Goal: Transaction & Acquisition: Purchase product/service

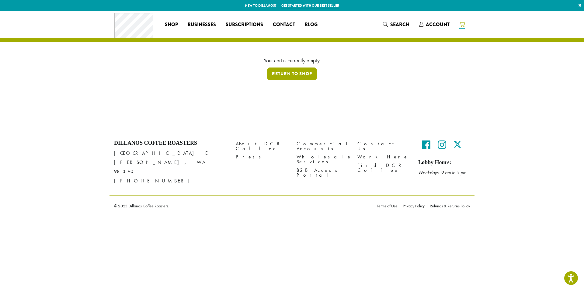
click at [301, 71] on link "Return to shop" at bounding box center [292, 74] width 50 height 13
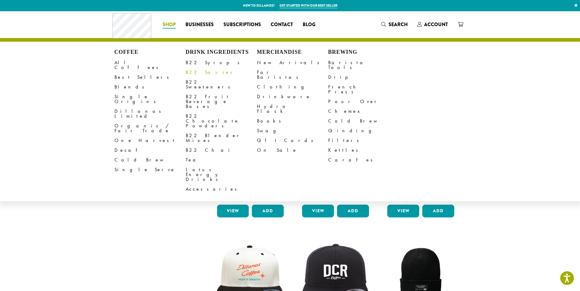
click at [202, 73] on link "B22 Sauces" at bounding box center [221, 73] width 71 height 10
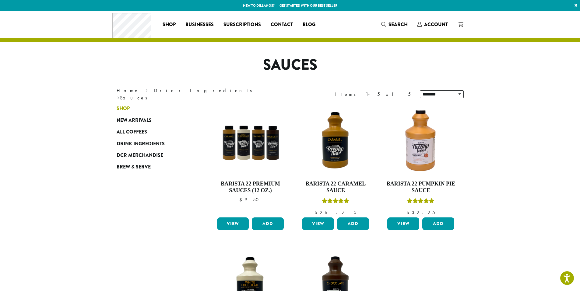
click at [126, 107] on span "Shop" at bounding box center [123, 109] width 13 height 8
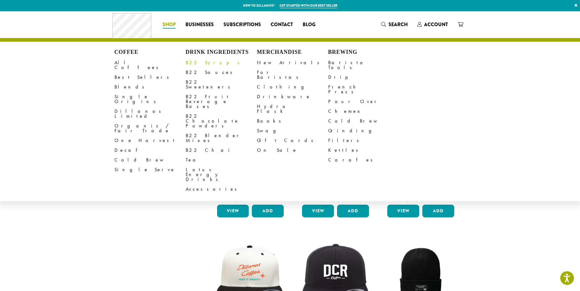
click at [203, 63] on link "B22 Syrups" at bounding box center [221, 63] width 71 height 10
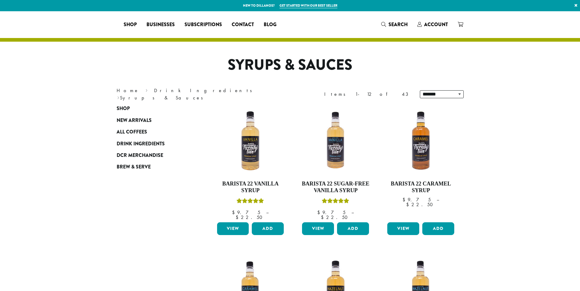
select select
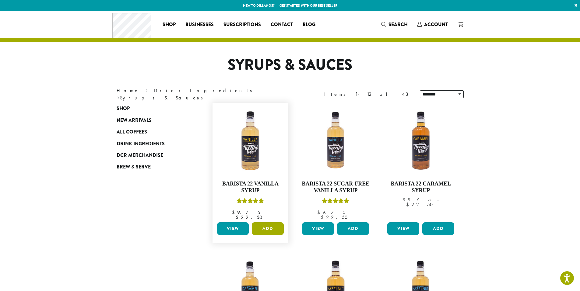
click at [262, 222] on button "Add" at bounding box center [268, 228] width 32 height 13
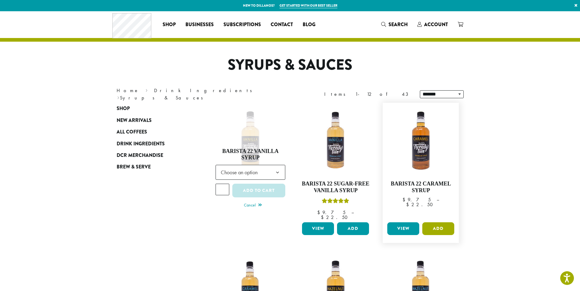
click at [450, 225] on button "Add" at bounding box center [438, 228] width 32 height 13
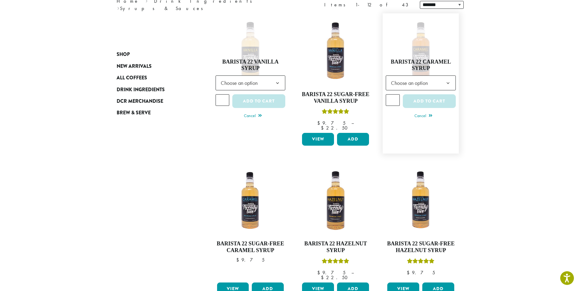
scroll to position [91, 0]
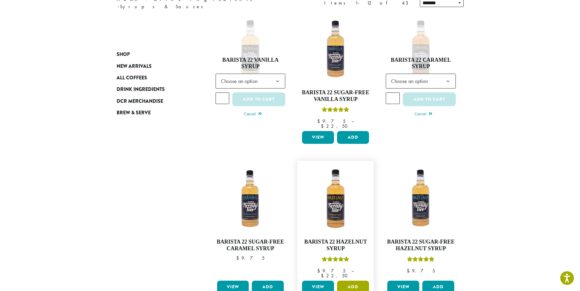
click at [350, 281] on button "Add" at bounding box center [353, 287] width 32 height 13
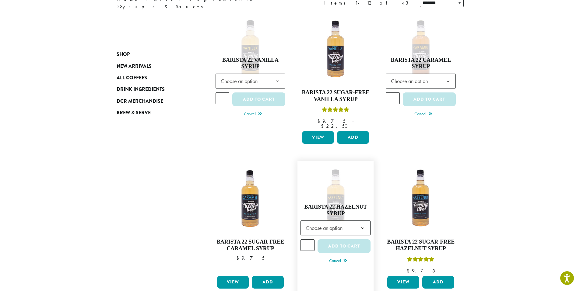
click at [309, 239] on input "*" at bounding box center [307, 245] width 14 height 12
type input "*"
click at [309, 239] on input "*" at bounding box center [307, 245] width 14 height 12
click at [350, 246] on button "Add to cart" at bounding box center [343, 246] width 53 height 14
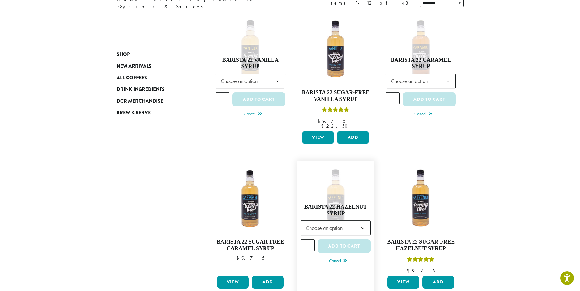
click at [340, 225] on span "Choose an option" at bounding box center [325, 228] width 45 height 12
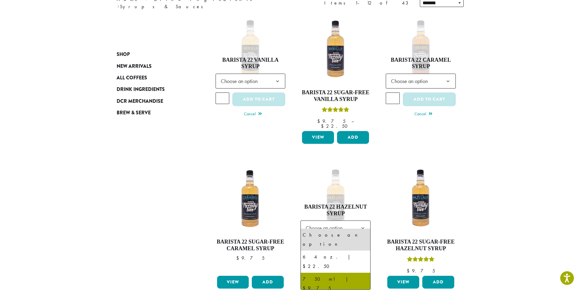
select select "******"
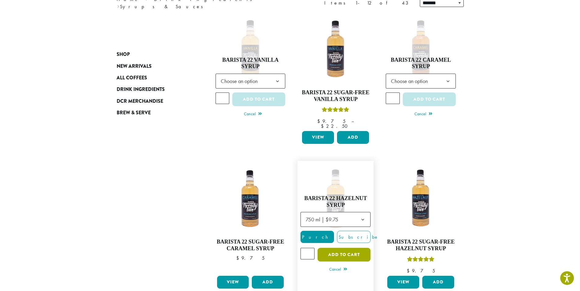
click at [349, 253] on button "Add to cart" at bounding box center [343, 255] width 53 height 14
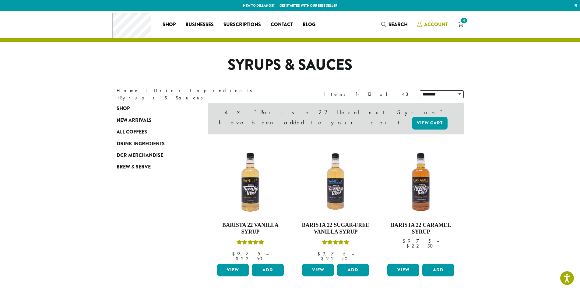
click at [435, 23] on span "Account" at bounding box center [436, 24] width 24 height 7
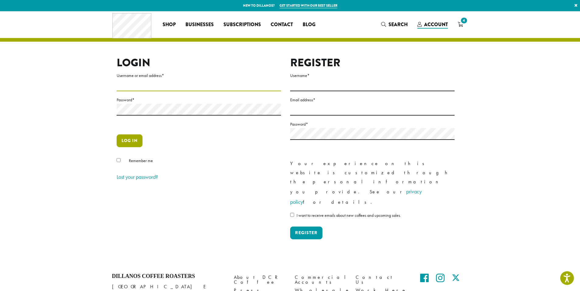
type input "**********"
click at [131, 141] on button "Log in" at bounding box center [130, 140] width 26 height 13
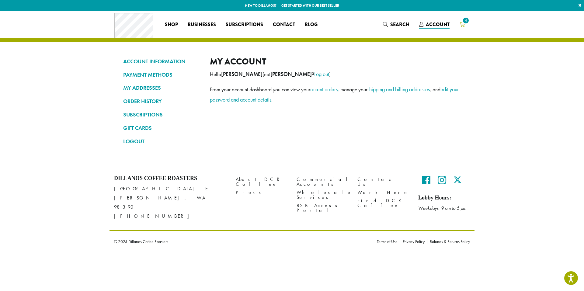
click at [459, 25] on link "4" at bounding box center [462, 24] width 15 height 10
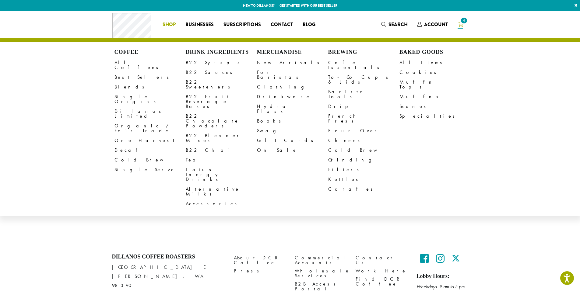
click at [172, 25] on span "Shop" at bounding box center [168, 25] width 13 height 8
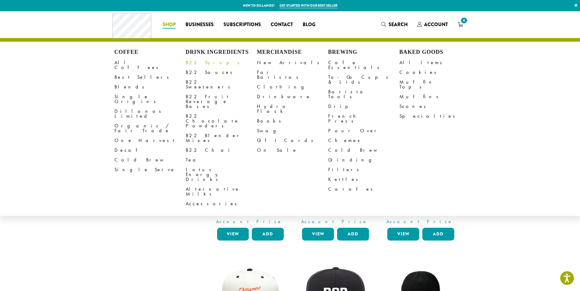
click at [201, 66] on link "B22 Syrups" at bounding box center [221, 63] width 71 height 10
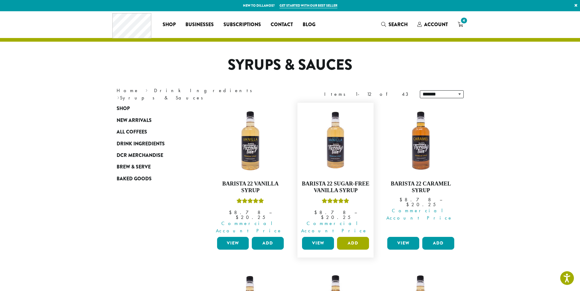
click at [359, 237] on button "Add" at bounding box center [353, 243] width 32 height 13
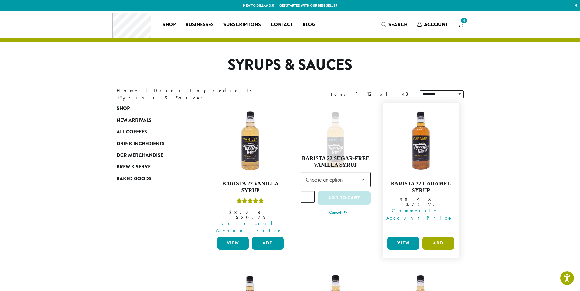
click at [446, 237] on button "Add" at bounding box center [438, 243] width 32 height 13
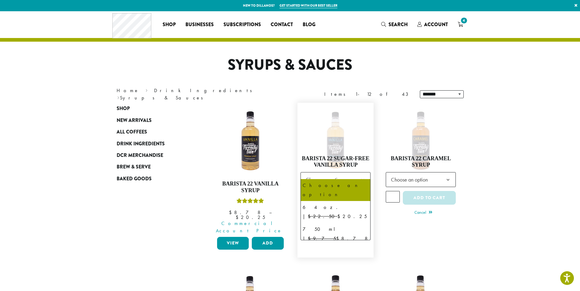
click at [323, 179] on span "Choose an option" at bounding box center [325, 180] width 45 height 12
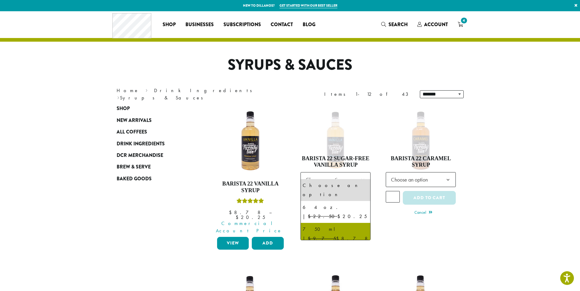
select select "******"
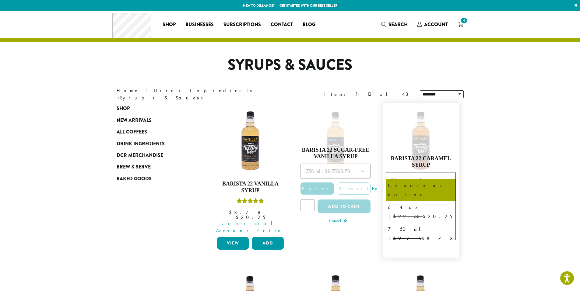
click at [423, 175] on span "Choose an option" at bounding box center [410, 180] width 45 height 12
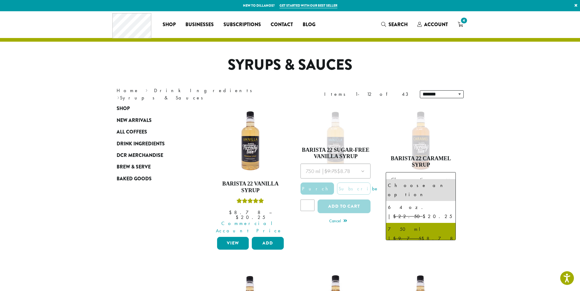
select select "******"
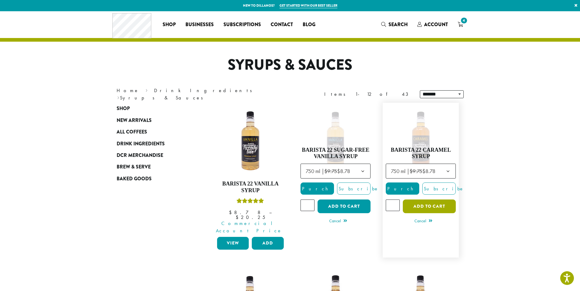
click at [423, 200] on button "Add to cart" at bounding box center [429, 207] width 53 height 14
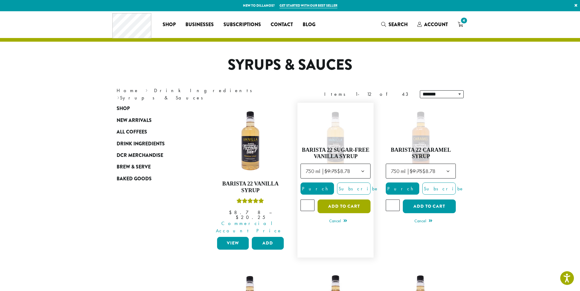
click at [355, 201] on button "Add to cart" at bounding box center [343, 207] width 53 height 14
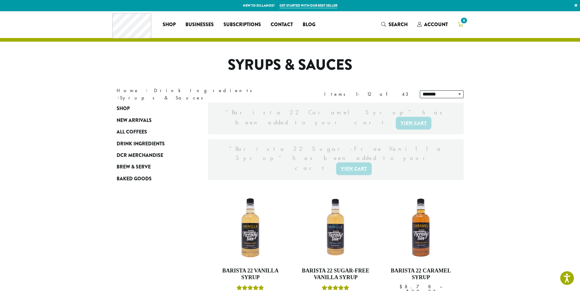
click at [466, 26] on link "6" at bounding box center [459, 24] width 15 height 10
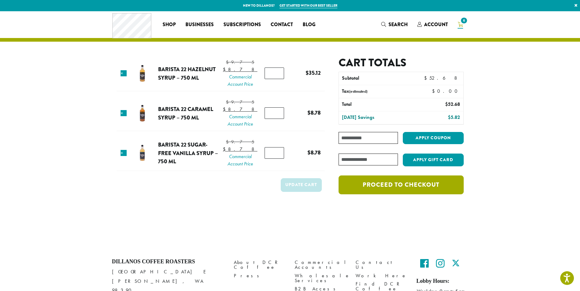
click at [384, 184] on link "Proceed to checkout" at bounding box center [400, 185] width 125 height 19
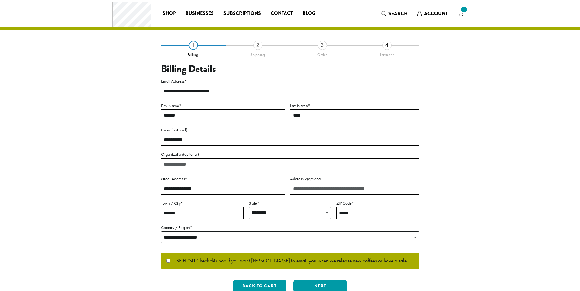
select select "**"
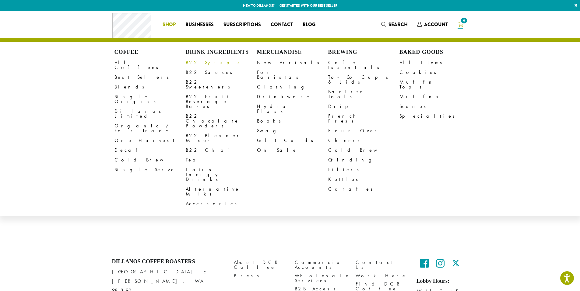
click at [200, 65] on link "B22 Syrups" at bounding box center [221, 63] width 71 height 10
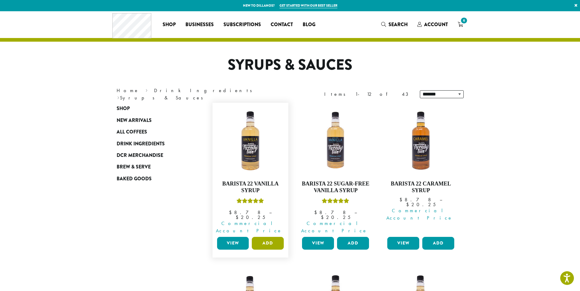
click at [267, 237] on button "Add" at bounding box center [268, 243] width 32 height 13
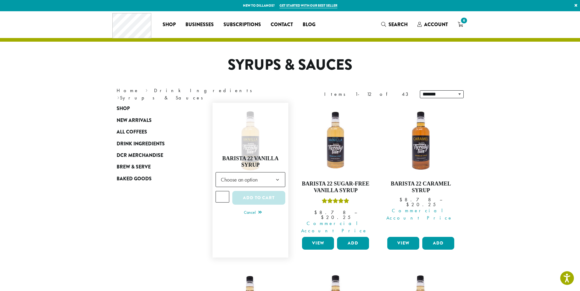
click at [233, 174] on span "Choose an option" at bounding box center [240, 180] width 45 height 12
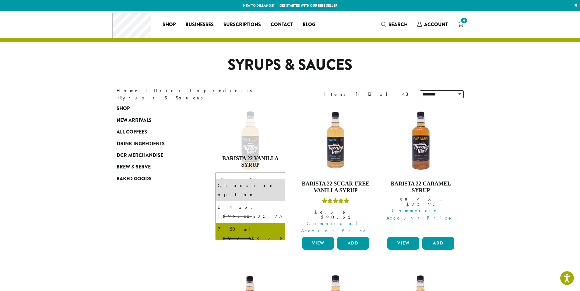
select select "******"
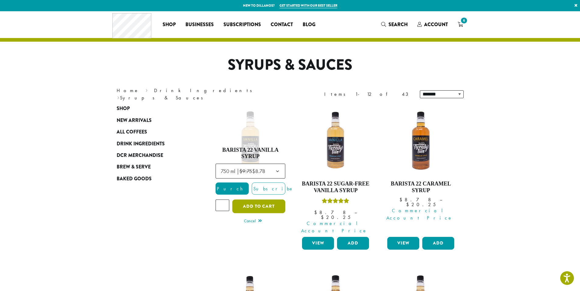
click at [261, 204] on button "Add to cart" at bounding box center [258, 207] width 53 height 14
click at [248, 200] on button "Add to cart" at bounding box center [258, 207] width 53 height 14
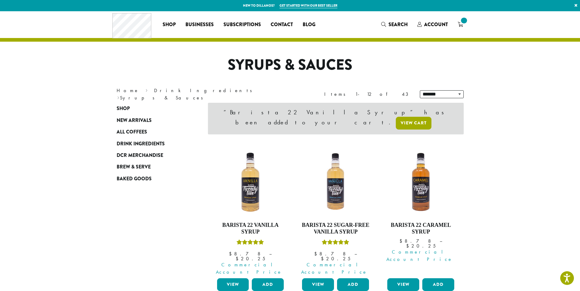
click at [396, 117] on link "View cart" at bounding box center [414, 123] width 36 height 13
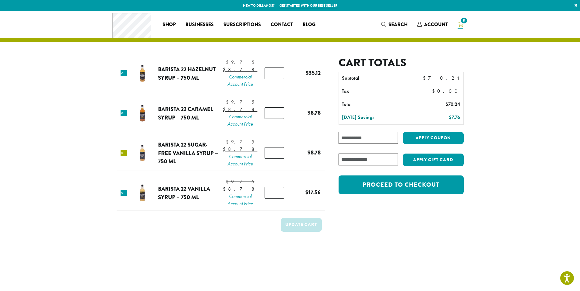
click at [124, 156] on link "×" at bounding box center [123, 153] width 6 height 6
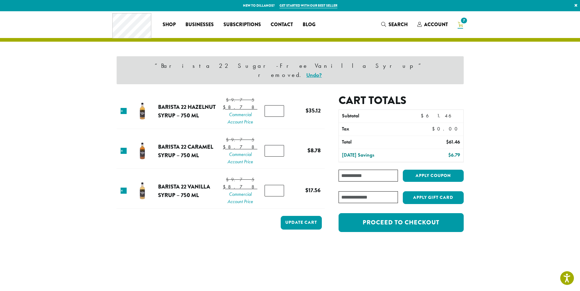
type input "*"
click at [276, 197] on input "*" at bounding box center [273, 191] width 19 height 12
click at [302, 230] on button "Update cart" at bounding box center [301, 223] width 41 height 14
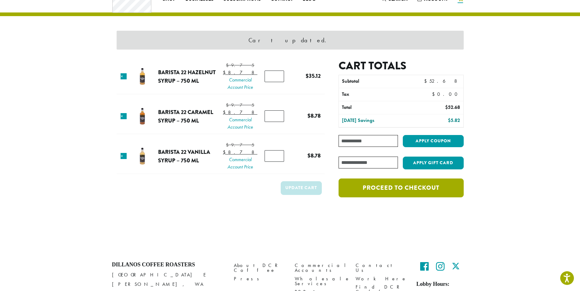
scroll to position [26, 0]
click at [394, 184] on link "Proceed to checkout" at bounding box center [400, 187] width 125 height 19
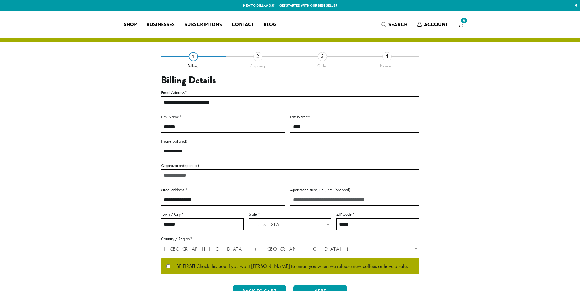
select select "**"
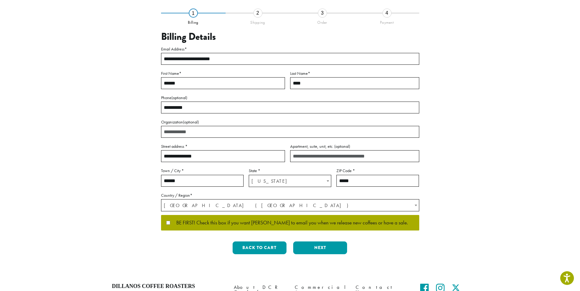
scroll to position [104, 0]
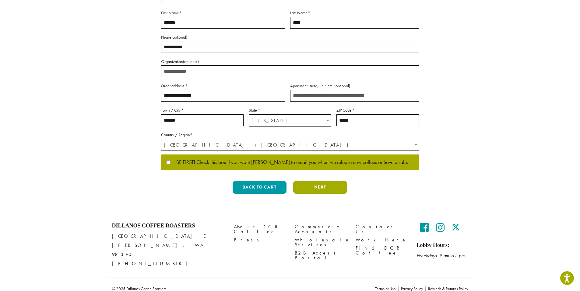
click at [315, 190] on button "Next" at bounding box center [320, 187] width 54 height 13
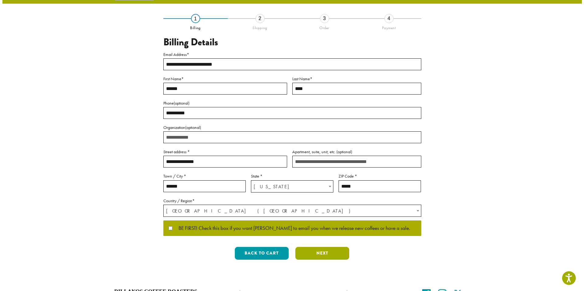
scroll to position [0, 0]
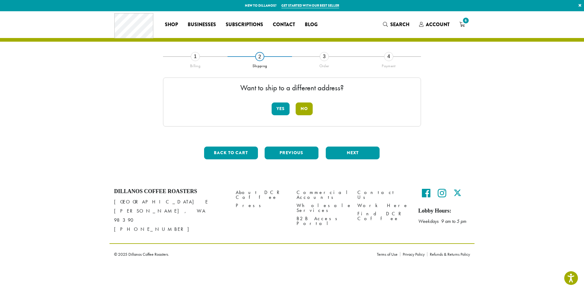
click at [308, 108] on button "No" at bounding box center [304, 109] width 17 height 13
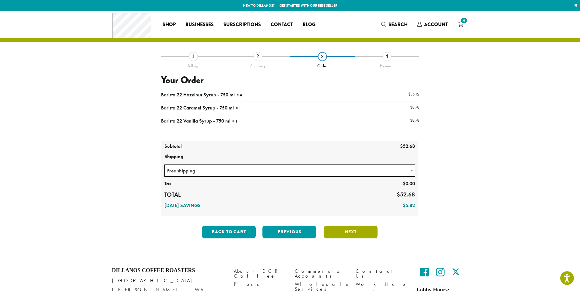
click at [338, 231] on button "Next" at bounding box center [350, 232] width 54 height 13
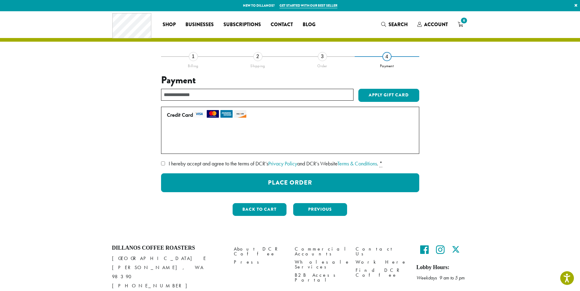
click at [175, 165] on span "I hereby accept and agree to the terms of DCR’s Privacy Policy and DCR’s Websit…" at bounding box center [273, 163] width 209 height 7
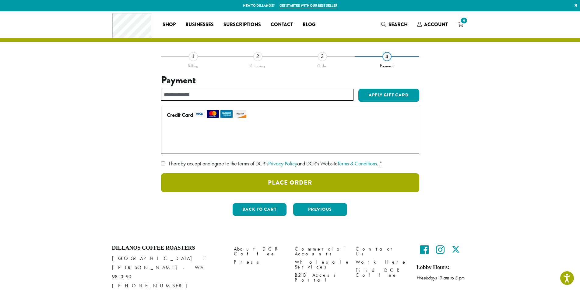
click at [314, 188] on button "Place Order" at bounding box center [290, 182] width 258 height 19
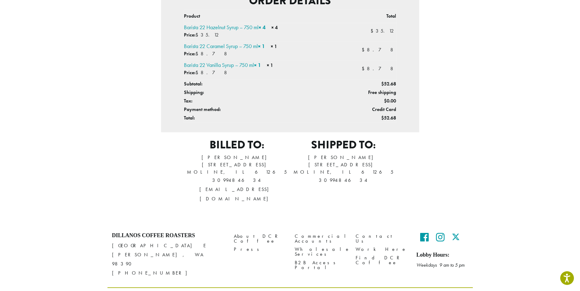
scroll to position [171, 0]
